Goal: Task Accomplishment & Management: Use online tool/utility

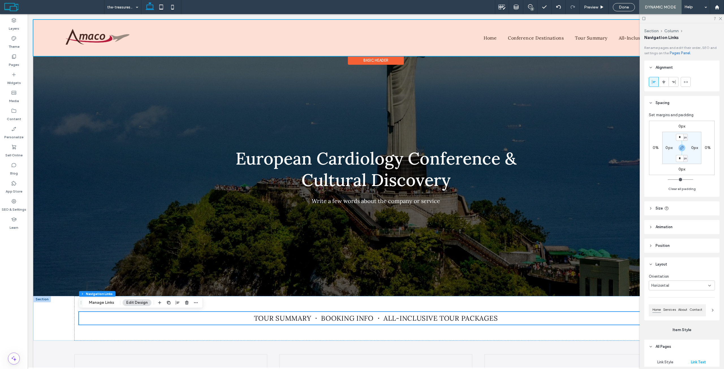
scroll to position [284, 0]
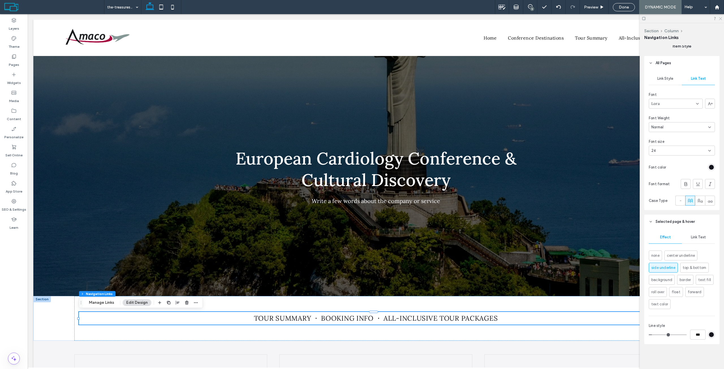
click at [722, 18] on use at bounding box center [720, 18] width 3 height 3
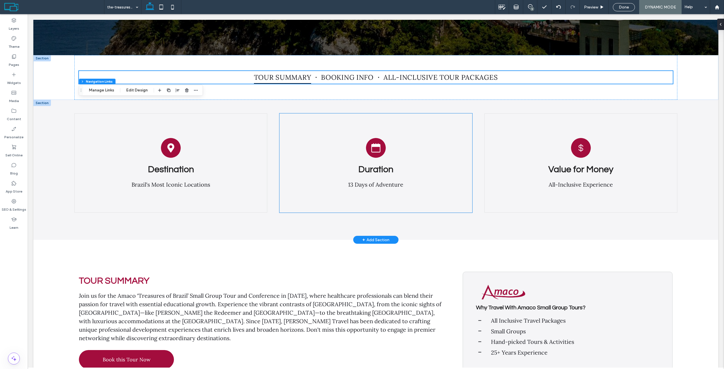
scroll to position [255, 0]
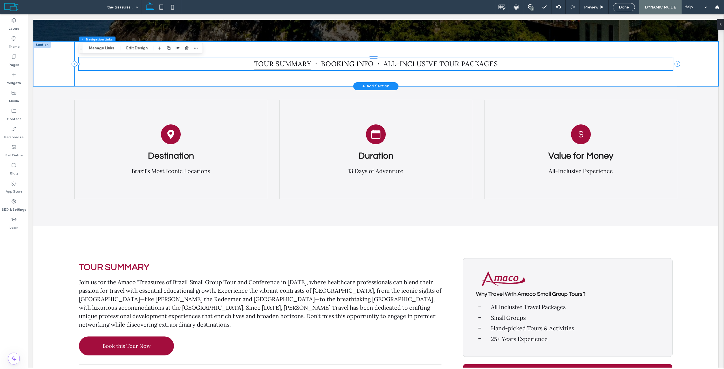
click at [310, 83] on div "Tour Summary Booking Info All-Inclusive Tour Packages" at bounding box center [375, 64] width 603 height 45
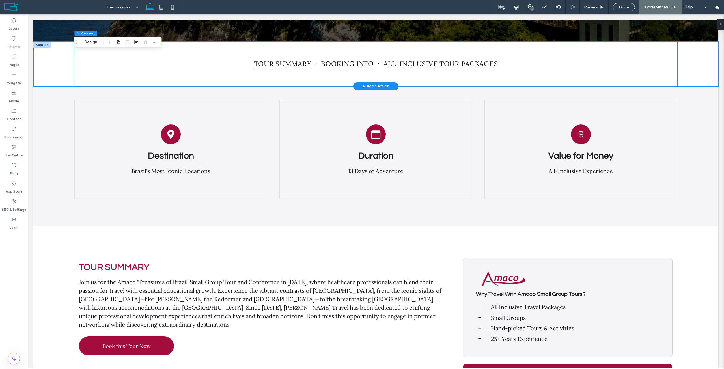
click at [53, 59] on div "Tour Summary Booking Info All-Inclusive Tour Packages" at bounding box center [375, 64] width 685 height 45
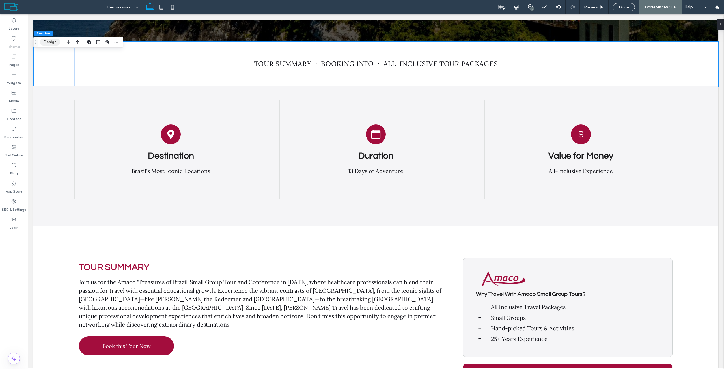
click at [52, 42] on button "Design" at bounding box center [50, 42] width 20 height 7
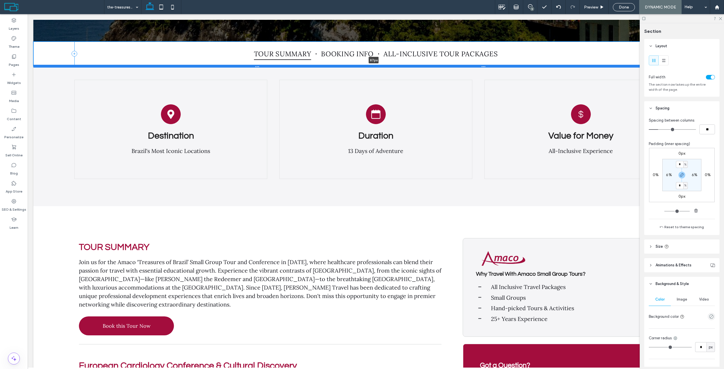
drag, startPoint x: 424, startPoint y: 86, endPoint x: 428, endPoint y: 66, distance: 20.6
click at [428, 66] on div at bounding box center [373, 66] width 681 height 3
type input "**"
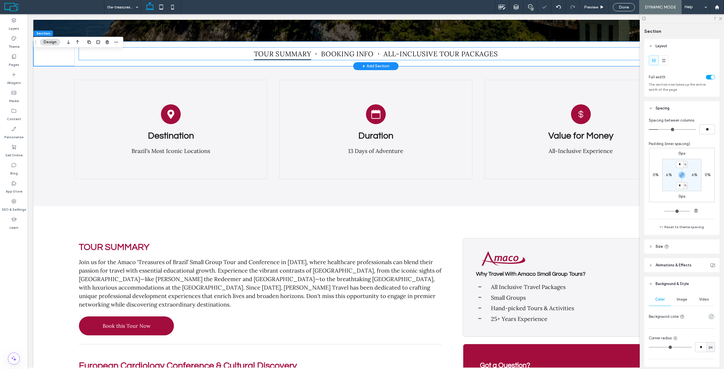
click at [538, 54] on ul "Tour Summary Booking Info All-Inclusive Tour Packages" at bounding box center [376, 54] width 594 height 13
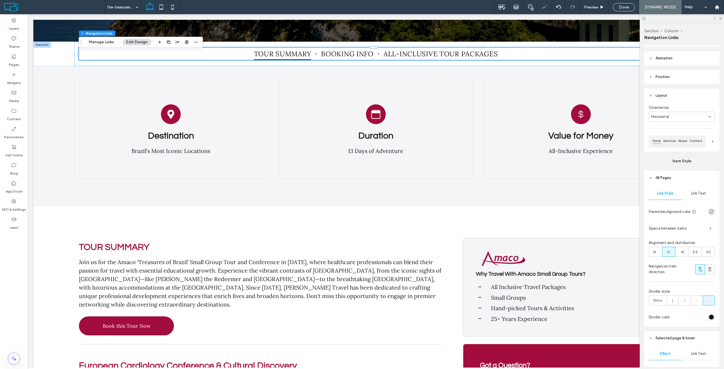
scroll to position [170, 0]
click at [653, 252] on icon at bounding box center [655, 251] width 5 height 5
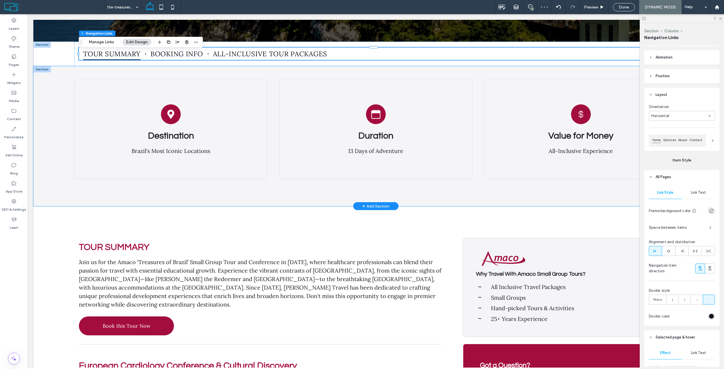
click at [43, 121] on div "Destination Brazil's Most Iconic Locations Duration 13 Days of Adventure Value …" at bounding box center [375, 136] width 685 height 140
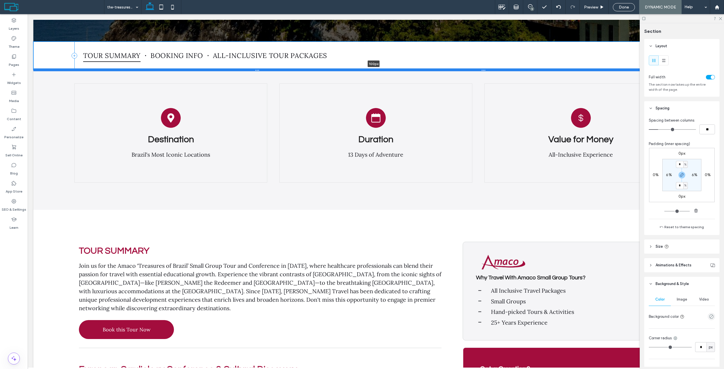
drag, startPoint x: 337, startPoint y: 65, endPoint x: 335, endPoint y: 69, distance: 4.1
click at [335, 69] on div at bounding box center [373, 69] width 681 height 3
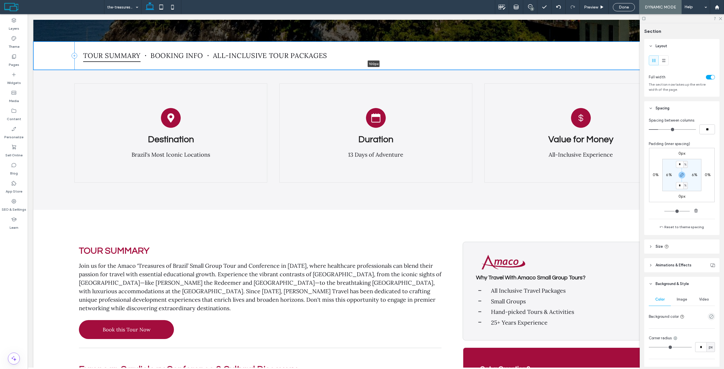
type input "***"
drag, startPoint x: 33, startPoint y: 57, endPoint x: 49, endPoint y: 54, distance: 16.2
click at [51, 53] on div "Tour Summary Booking Info All-Inclusive Tour Packages" at bounding box center [375, 56] width 685 height 28
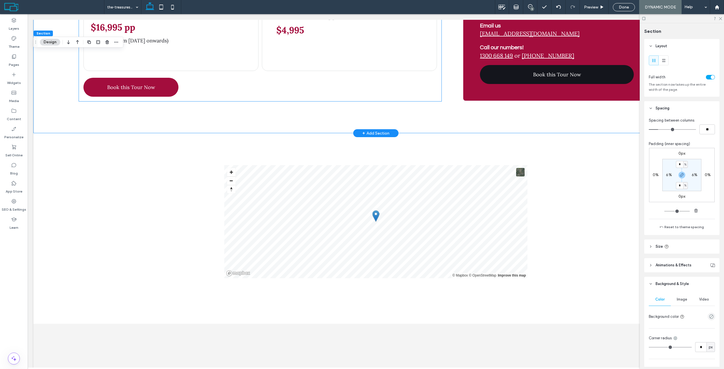
scroll to position [905, 0]
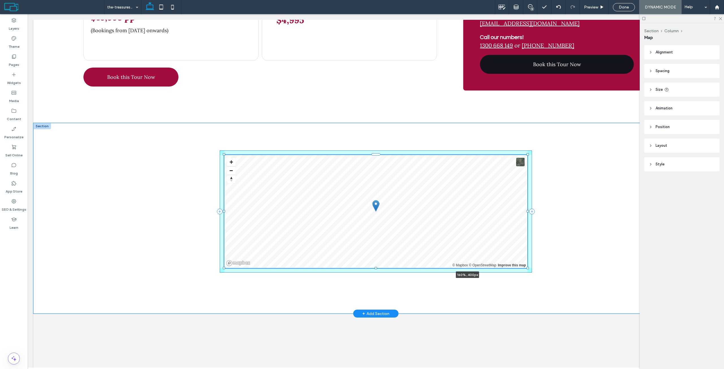
drag, startPoint x: 532, startPoint y: 209, endPoint x: 620, endPoint y: 204, distance: 88.2
click at [620, 204] on div "© Mapbox © OpenStreetMap Improve this map 160% , 400px" at bounding box center [375, 218] width 685 height 191
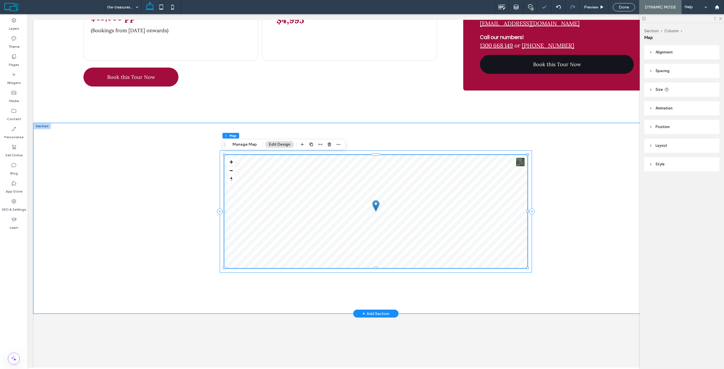
click at [563, 157] on div "161% , 400px" at bounding box center [375, 218] width 685 height 191
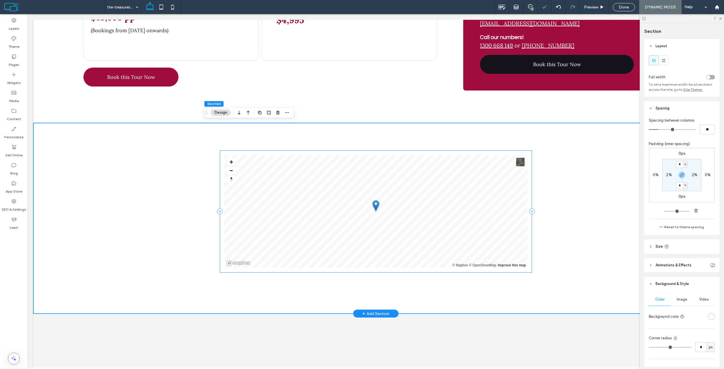
click at [550, 128] on div "© Mapbox © OpenStreetMap Improve this map" at bounding box center [375, 218] width 685 height 191
click at [709, 78] on div "toggle" at bounding box center [710, 77] width 9 height 5
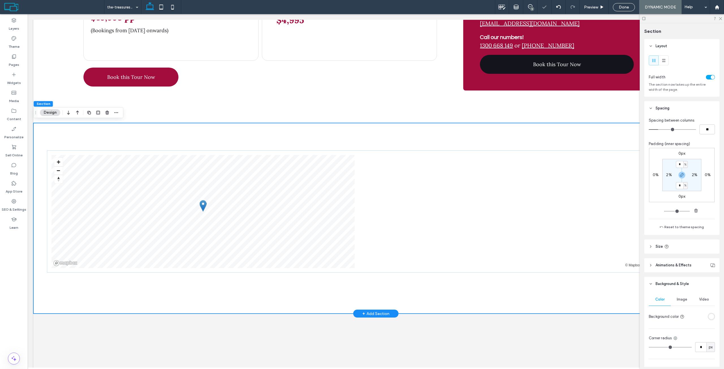
click at [379, 137] on div "© Mapbox © OpenStreetMap Improve this map" at bounding box center [375, 218] width 685 height 191
click at [680, 163] on input "*" at bounding box center [679, 164] width 7 height 7
type input "*"
click at [690, 147] on div "Padding (inner spacing) 0px 0% 0px 0% * % 2% * % 2%" at bounding box center [682, 177] width 66 height 73
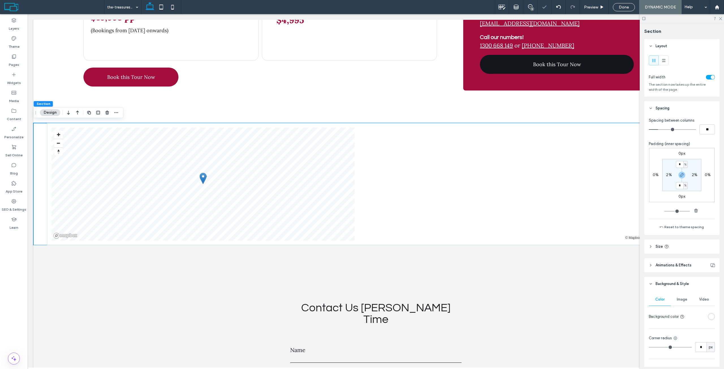
click at [666, 176] on label "2%" at bounding box center [669, 175] width 6 height 5
type input "*"
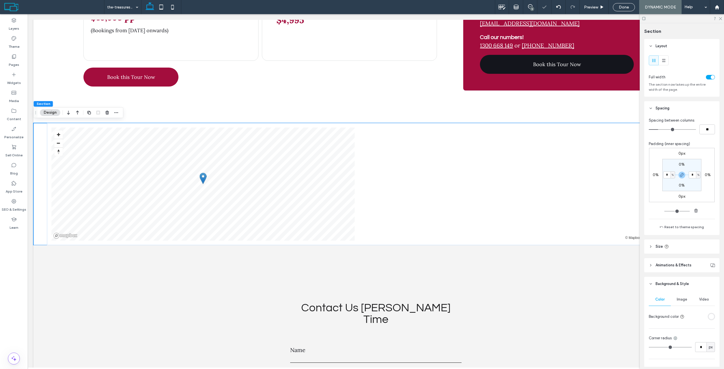
click at [675, 142] on span "Padding (inner spacing)" at bounding box center [670, 144] width 42 height 6
click at [721, 20] on icon at bounding box center [721, 18] width 4 height 4
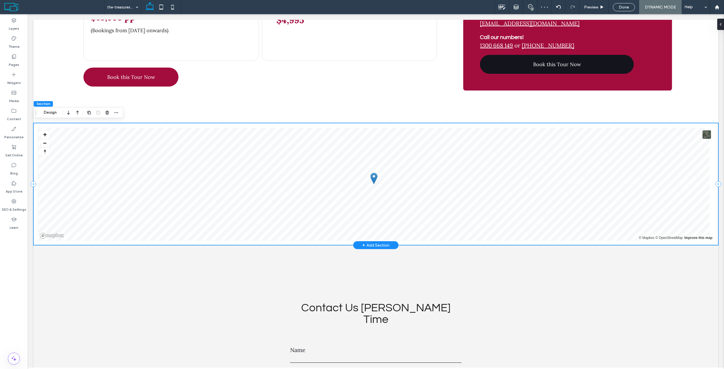
click at [649, 123] on div "© Mapbox © OpenStreetMap Improve this map" at bounding box center [375, 184] width 685 height 122
click at [718, 26] on icon at bounding box center [718, 24] width 5 height 5
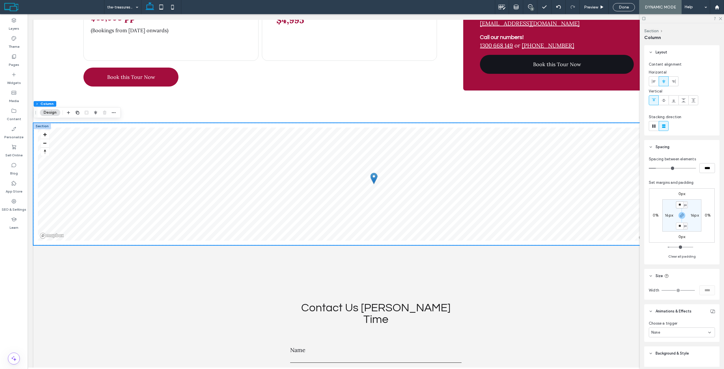
click at [681, 205] on input "**" at bounding box center [679, 204] width 7 height 7
type input "*"
click at [668, 212] on section "* px 16px * px 16px" at bounding box center [682, 215] width 39 height 32
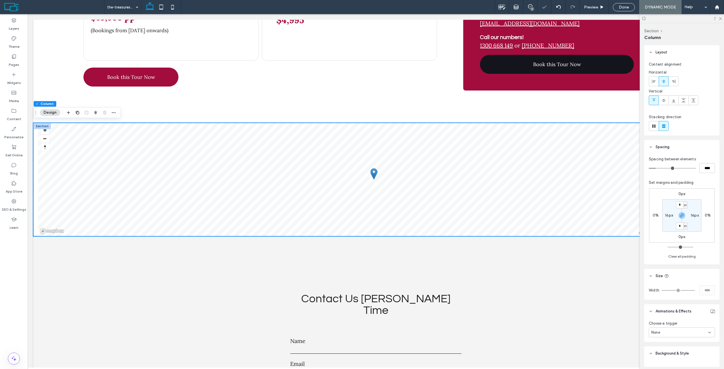
click at [669, 216] on label "16px" at bounding box center [669, 215] width 8 height 5
type input "**"
type input "*"
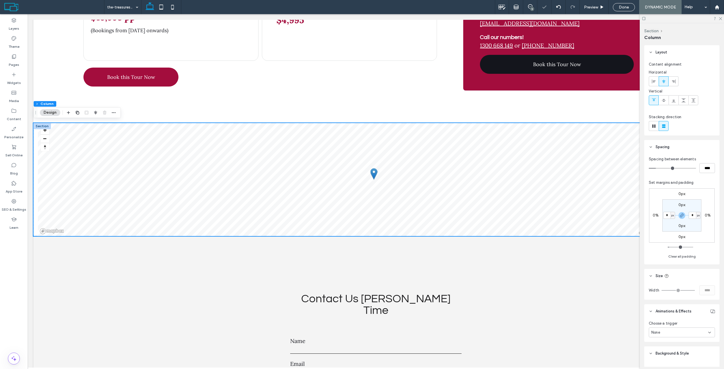
click at [672, 194] on div "0px 0% 0px 0% 0px * px 0px * px" at bounding box center [682, 215] width 66 height 54
click at [720, 19] on icon at bounding box center [721, 18] width 4 height 4
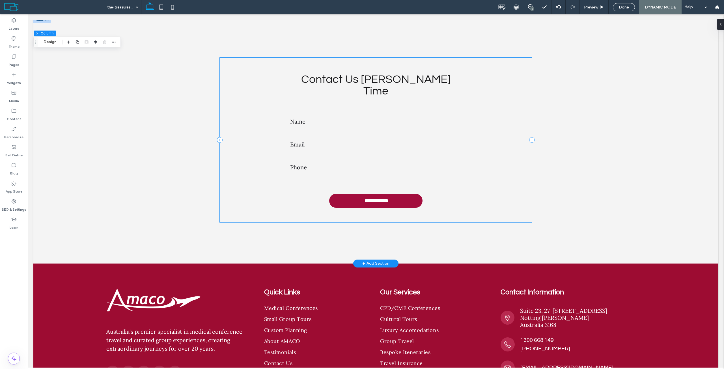
scroll to position [1160, 0]
